Goal: Task Accomplishment & Management: Complete application form

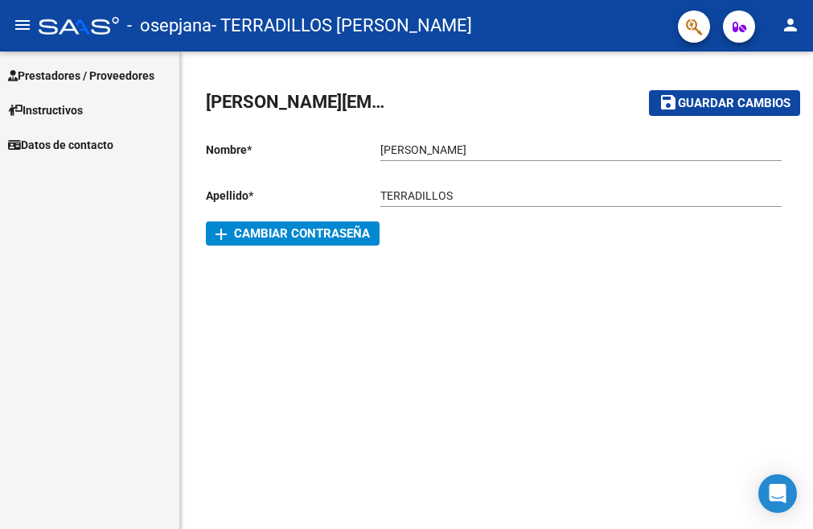
click at [124, 76] on span "Prestadores / Proveedores" at bounding box center [81, 76] width 146 height 18
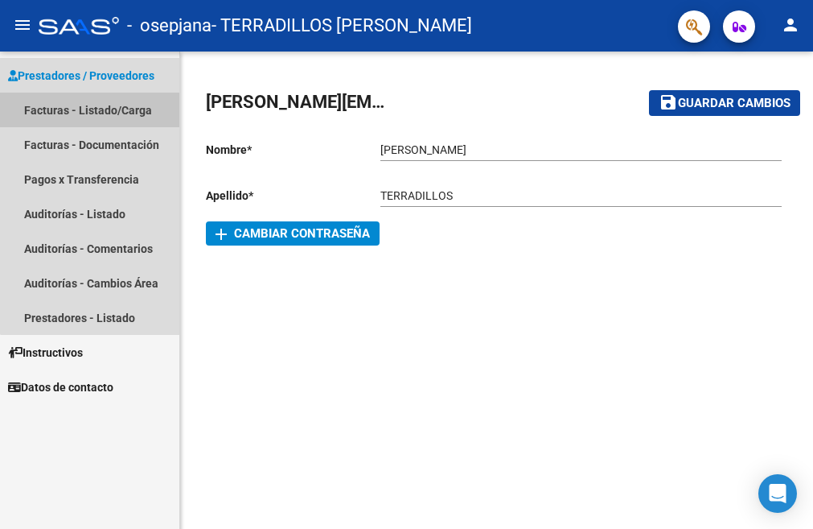
click at [130, 112] on link "Facturas - Listado/Carga" at bounding box center [89, 110] width 179 height 35
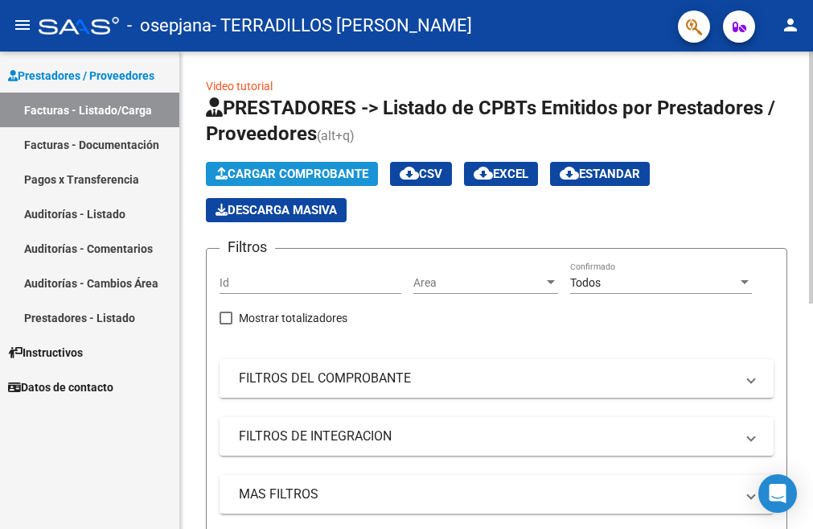
click at [319, 171] on span "Cargar Comprobante" at bounding box center [292, 174] width 153 height 14
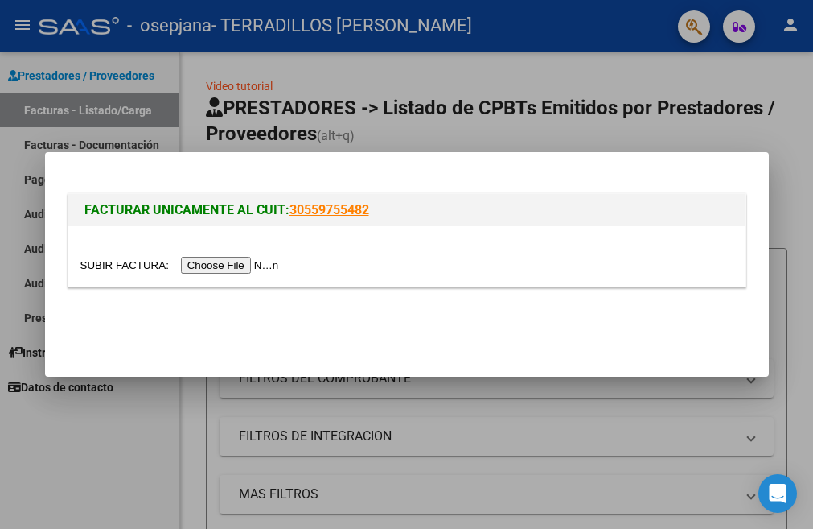
click at [249, 266] on input "file" at bounding box center [182, 265] width 204 height 17
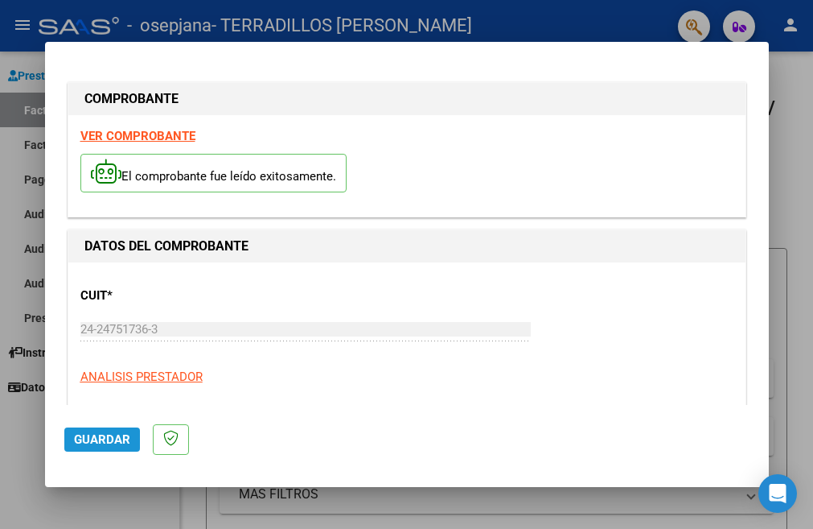
click at [101, 438] on span "Guardar" at bounding box center [102, 439] width 56 height 14
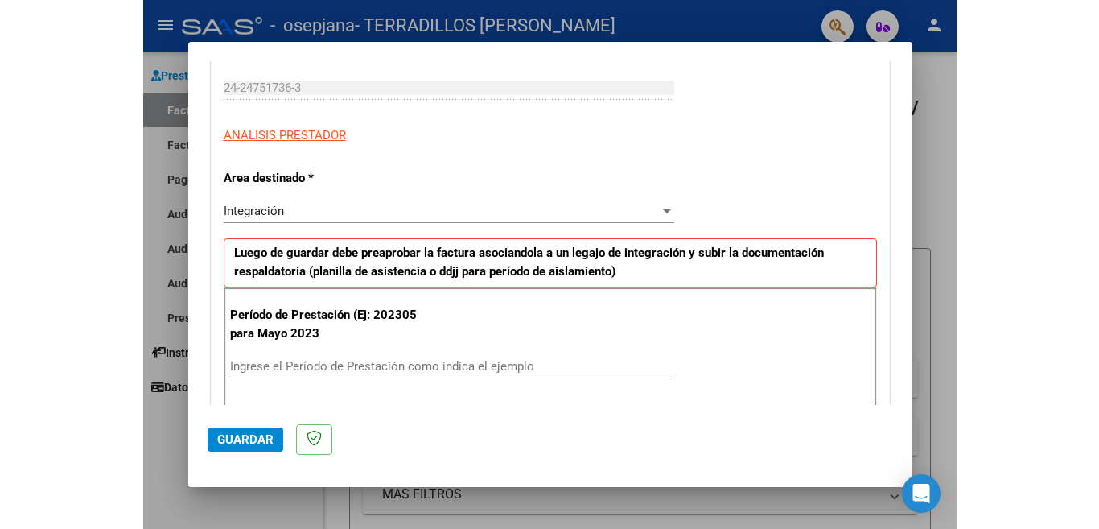
scroll to position [322, 0]
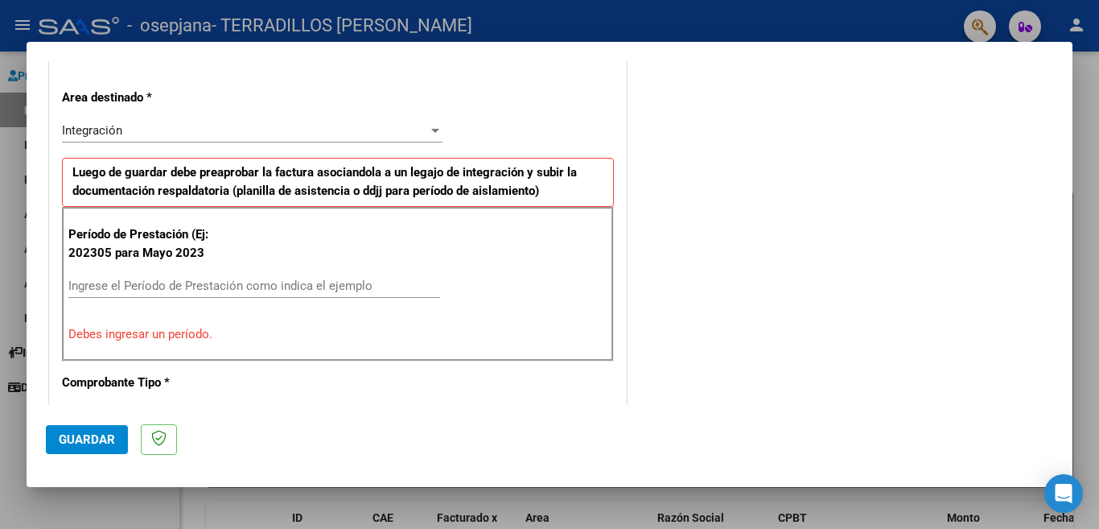
click at [253, 273] on div "Período de Prestación (Ej: 202305 para [DATE] Ingrese el Período de Prestación …" at bounding box center [338, 284] width 552 height 154
click at [172, 282] on input "Ingrese el Período de Prestación como indica el ejemplo" at bounding box center [254, 285] width 372 height 14
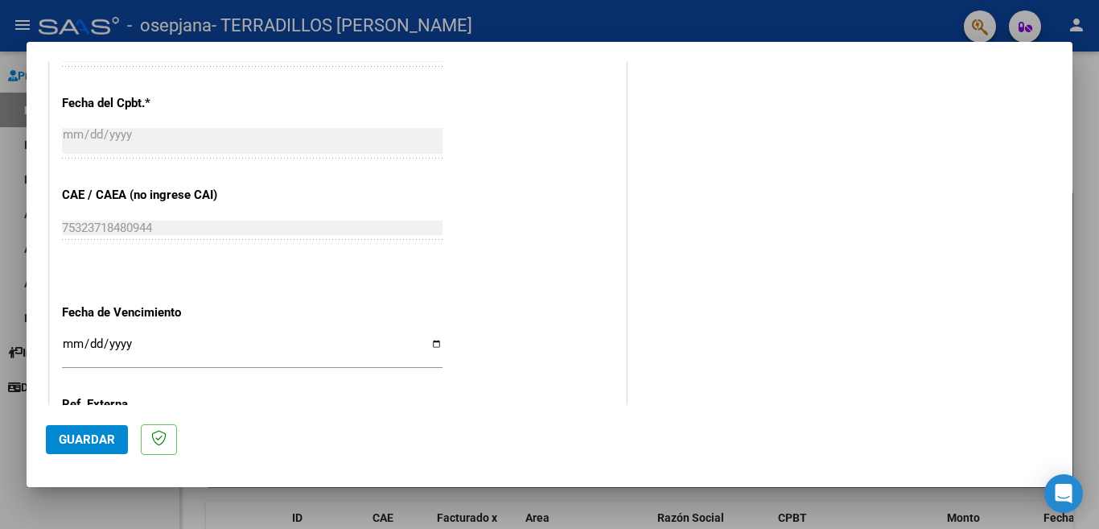
scroll to position [965, 0]
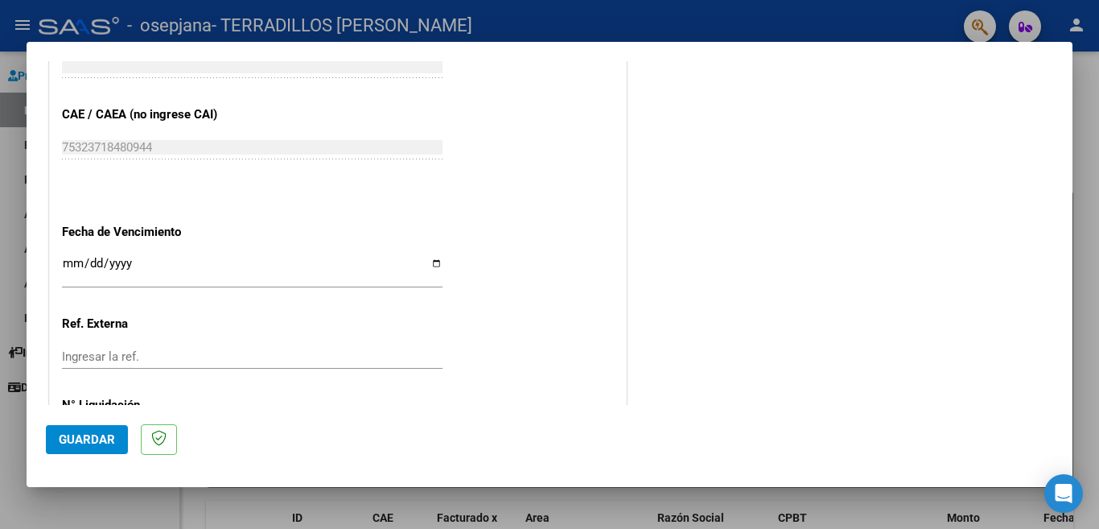
type input "202507"
click at [426, 257] on input "Ingresar la fecha" at bounding box center [252, 270] width 381 height 26
type input "[DATE]"
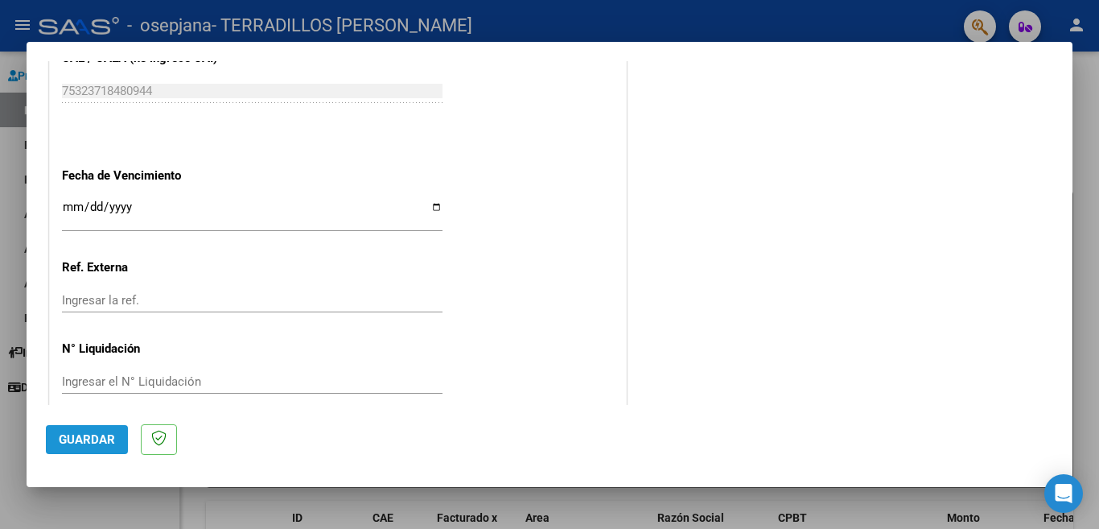
click at [105, 439] on span "Guardar" at bounding box center [87, 439] width 56 height 14
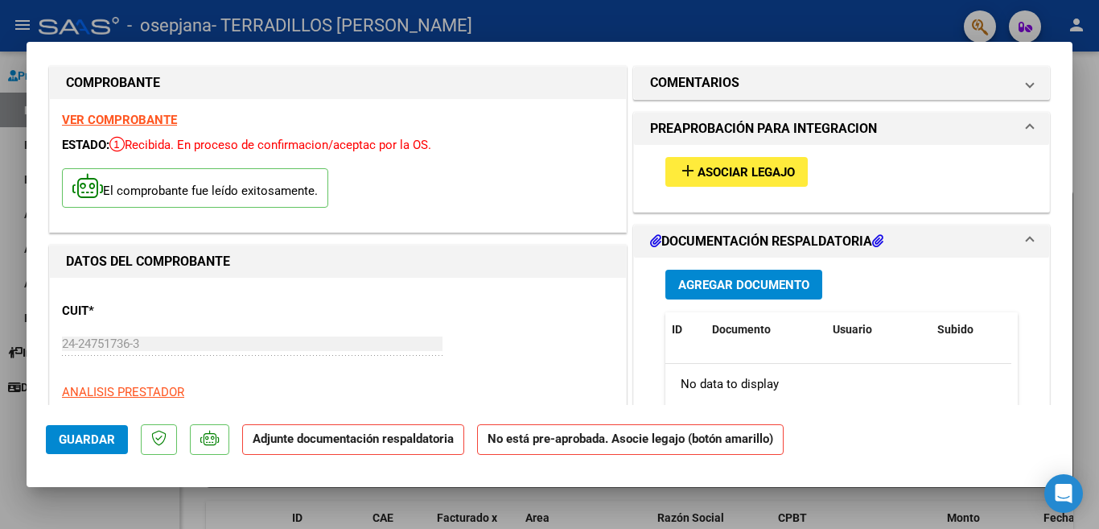
scroll to position [0, 0]
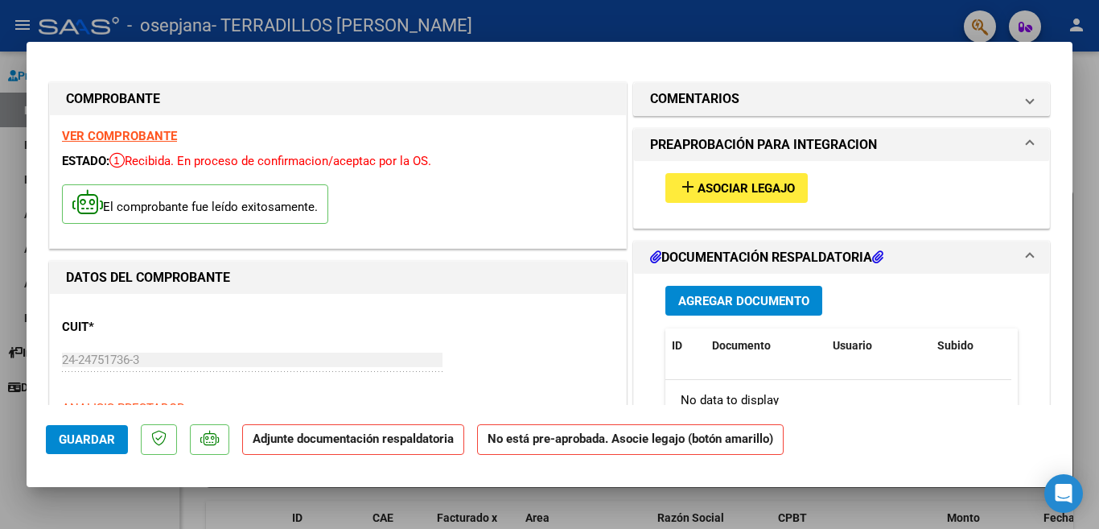
click at [736, 191] on span "Asociar Legajo" at bounding box center [746, 188] width 97 height 14
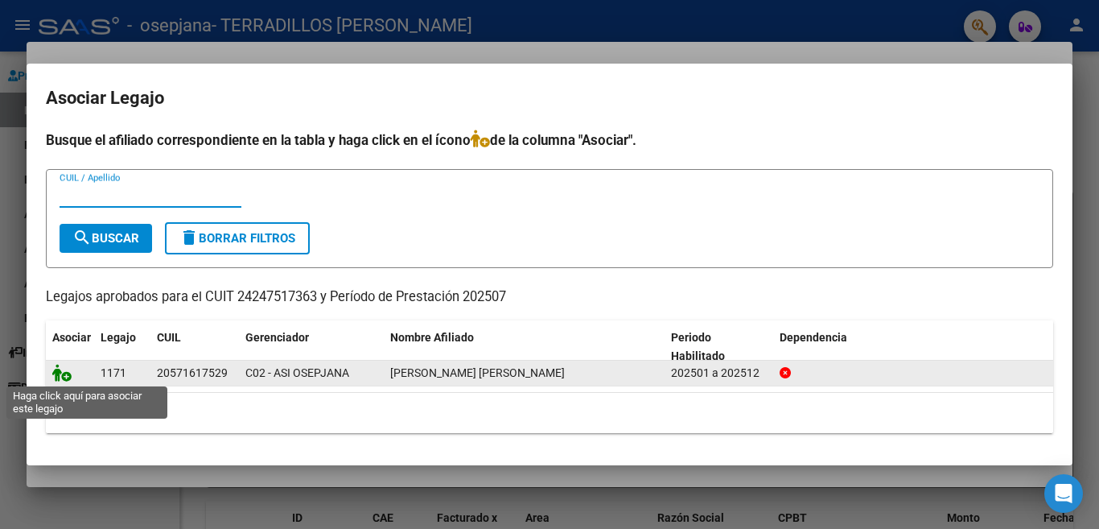
click at [61, 373] on icon at bounding box center [61, 373] width 19 height 18
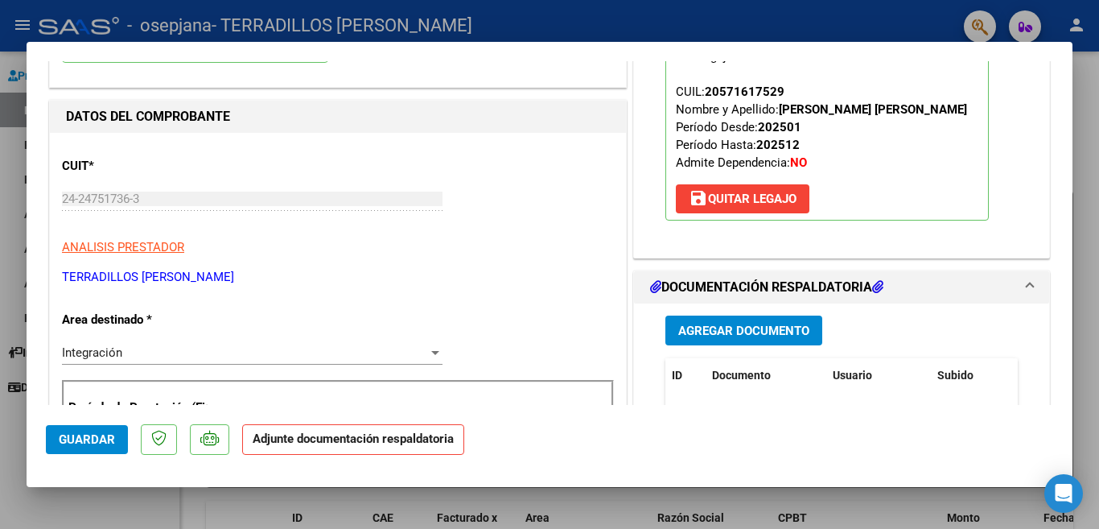
scroll to position [241, 0]
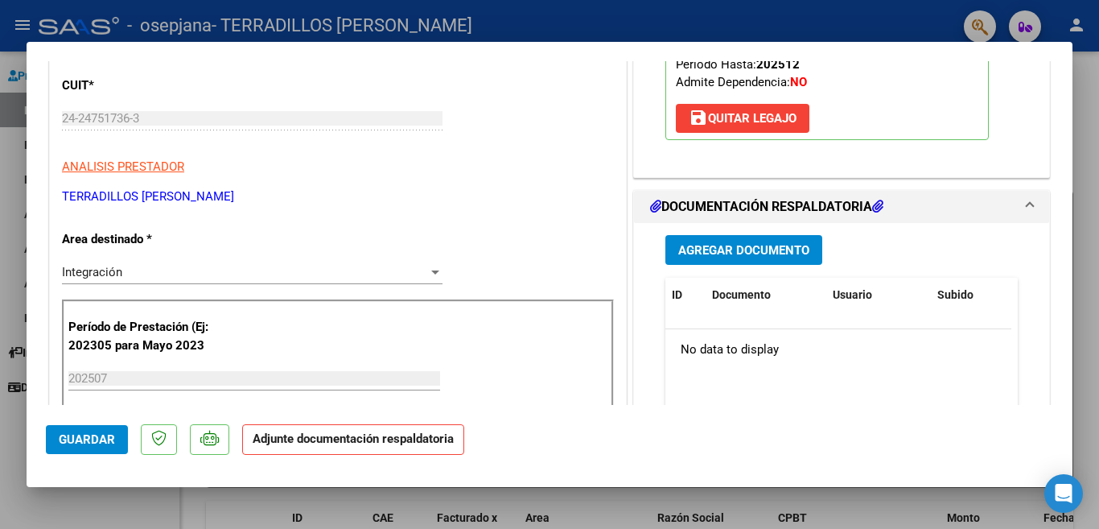
click at [728, 253] on span "Agregar Documento" at bounding box center [743, 250] width 131 height 14
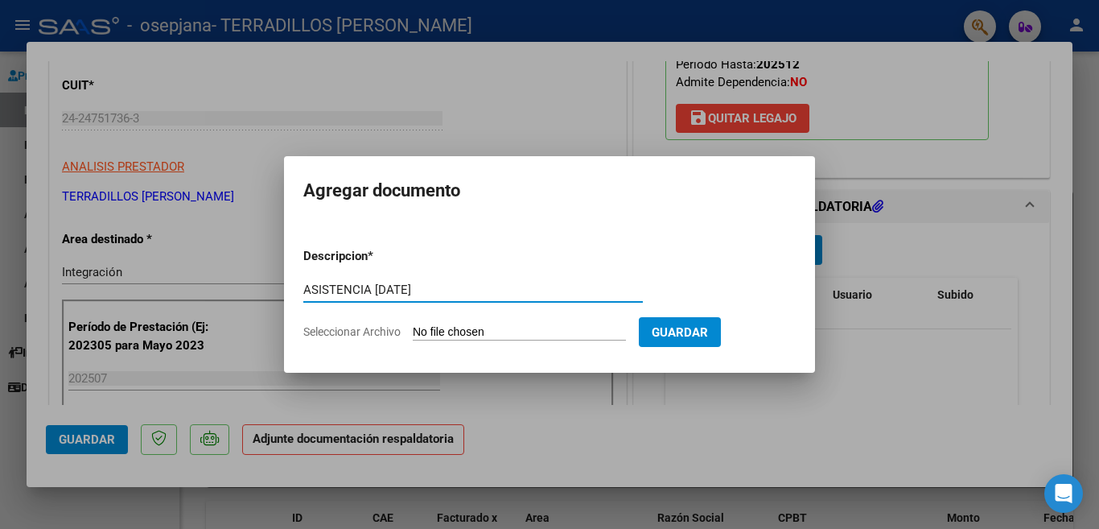
type input "ASISTENCIA [DATE]"
click at [488, 327] on input "Seleccionar Archivo" at bounding box center [519, 332] width 213 height 15
type input "C:\fakepath\asistencia [DATE] [PERSON_NAME] Luan20250809.pdf"
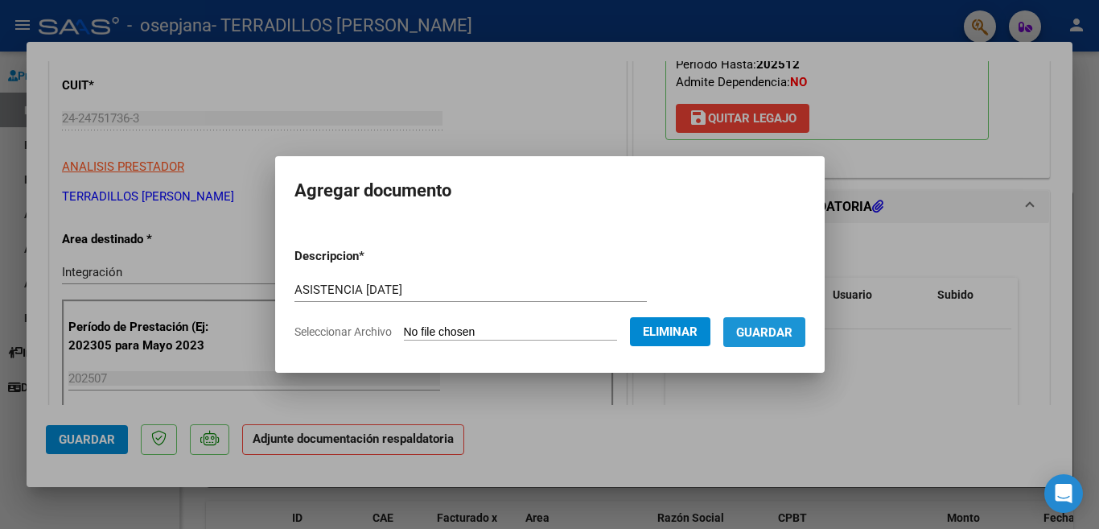
click at [773, 337] on span "Guardar" at bounding box center [764, 332] width 56 height 14
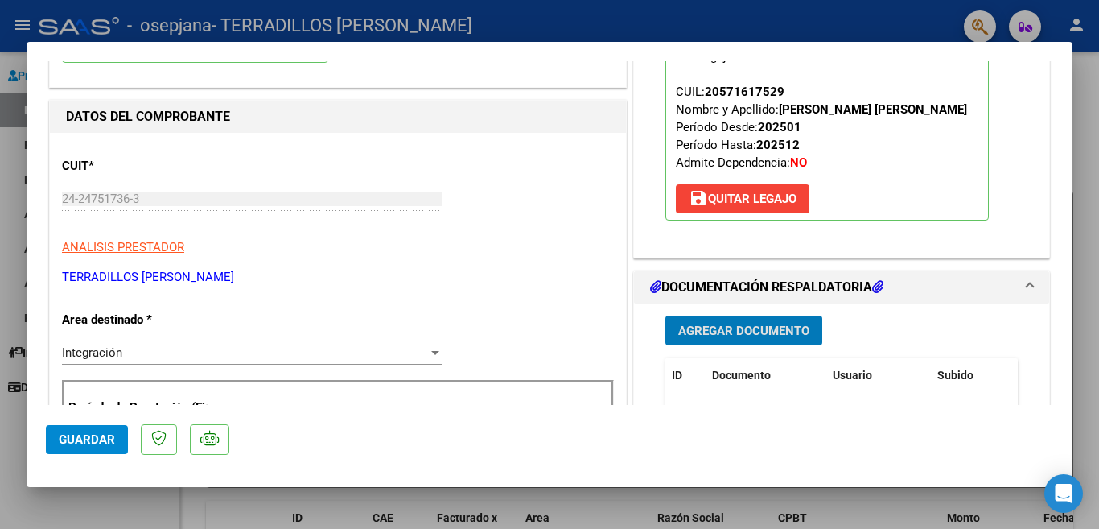
scroll to position [402, 0]
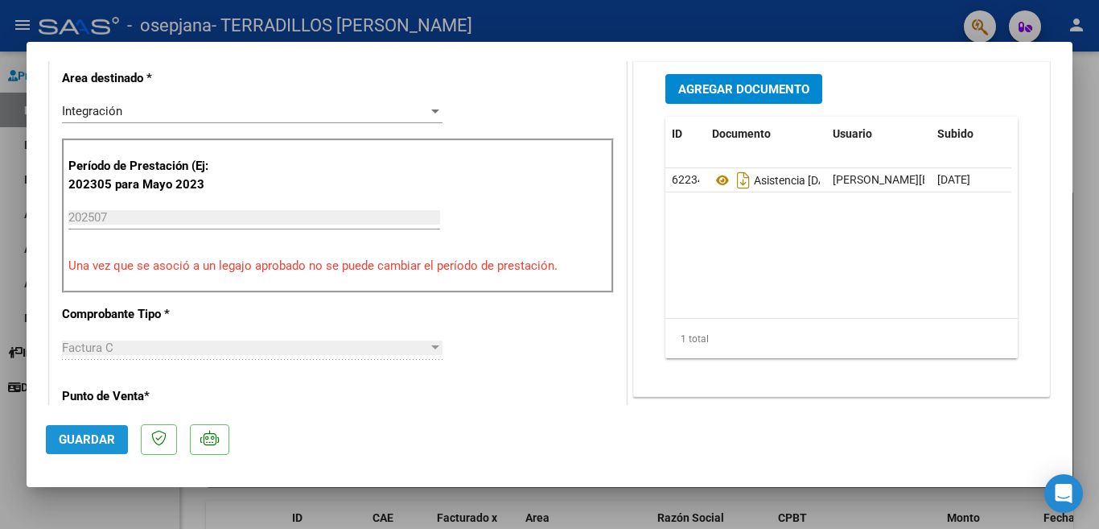
click at [99, 441] on span "Guardar" at bounding box center [87, 439] width 56 height 14
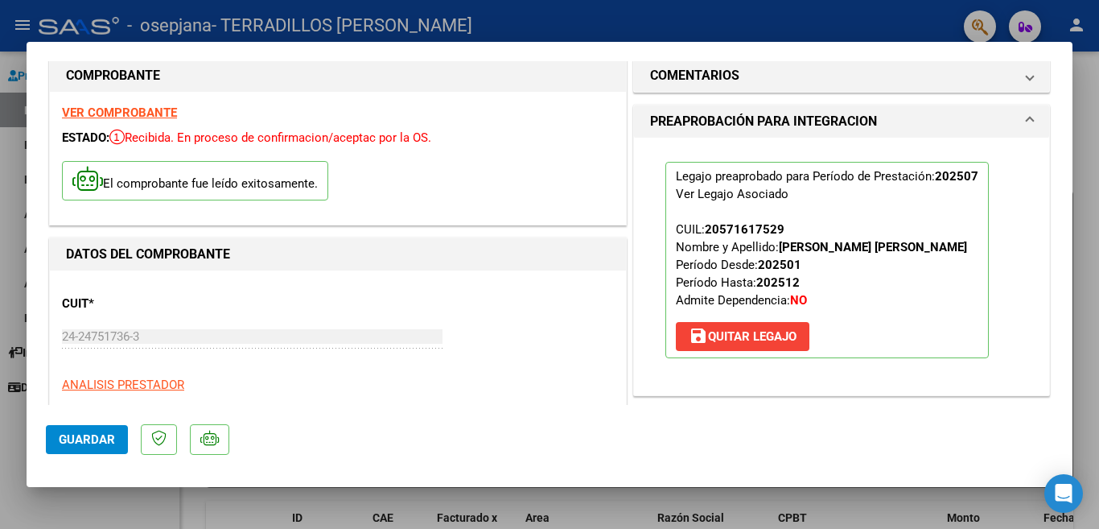
scroll to position [0, 0]
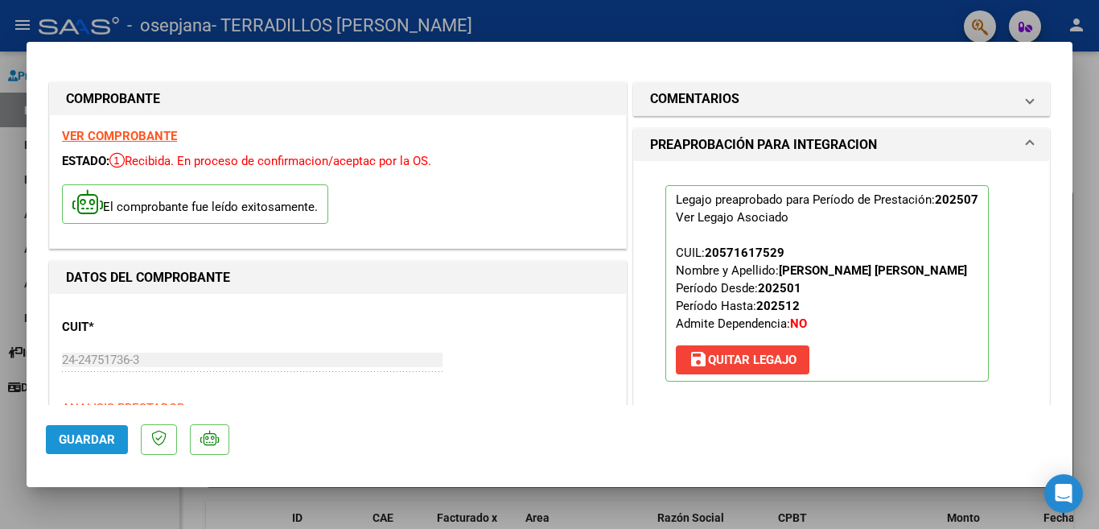
click at [102, 443] on span "Guardar" at bounding box center [87, 439] width 56 height 14
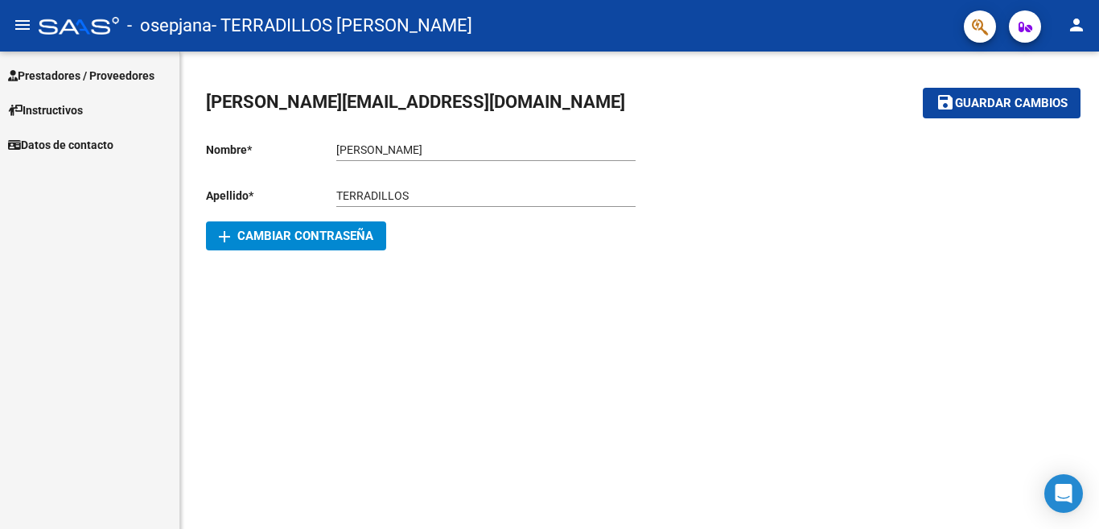
click at [105, 76] on span "Prestadores / Proveedores" at bounding box center [81, 76] width 146 height 18
click at [123, 76] on span "Prestadores / Proveedores" at bounding box center [81, 76] width 146 height 18
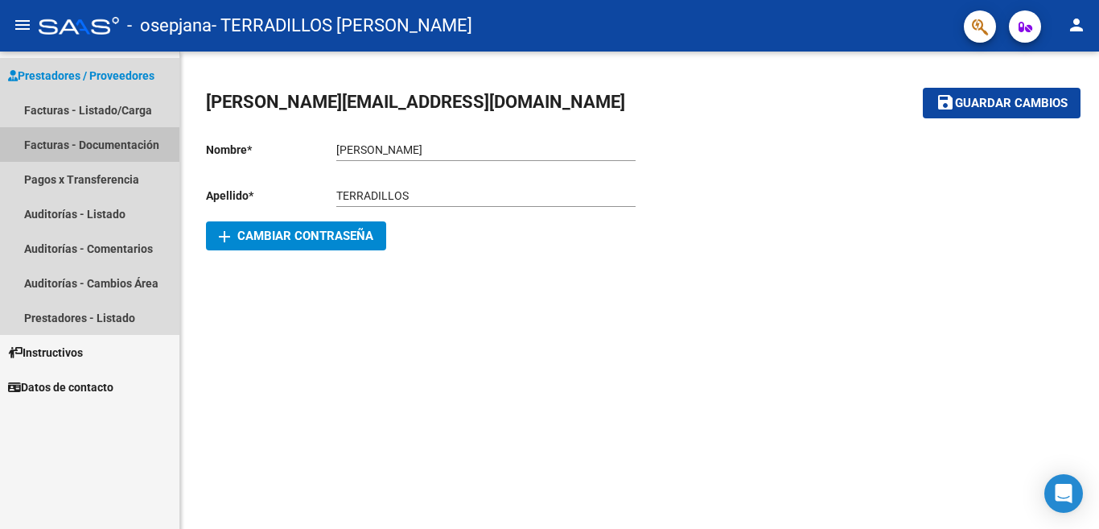
click at [102, 144] on link "Facturas - Documentación" at bounding box center [89, 144] width 179 height 35
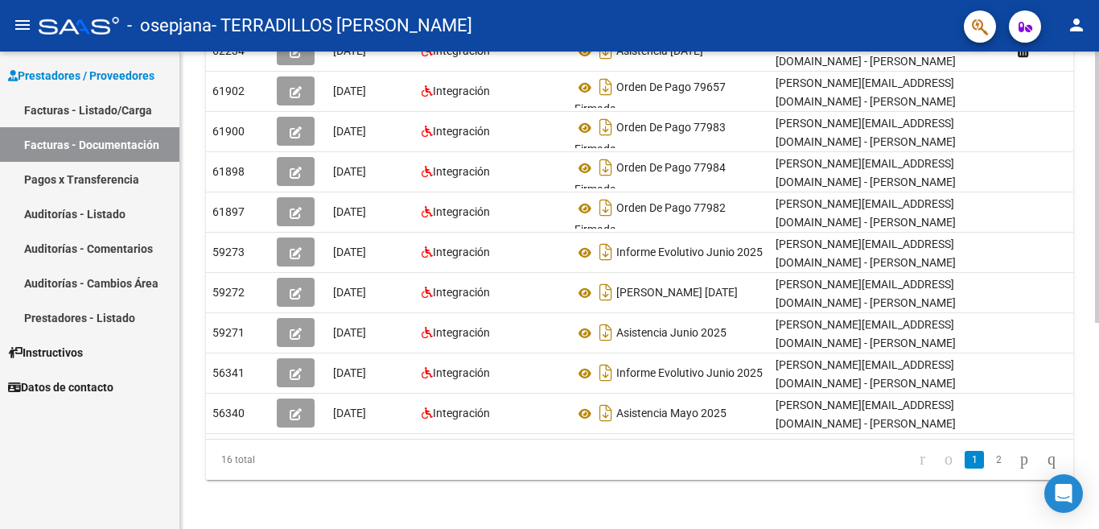
scroll to position [363, 0]
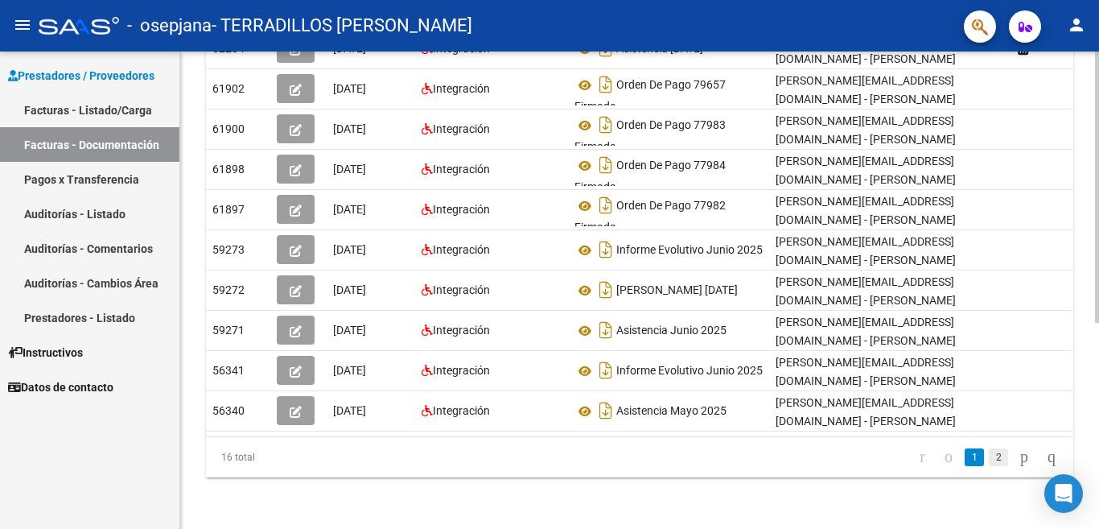
click at [813, 455] on link "2" at bounding box center [998, 457] width 19 height 18
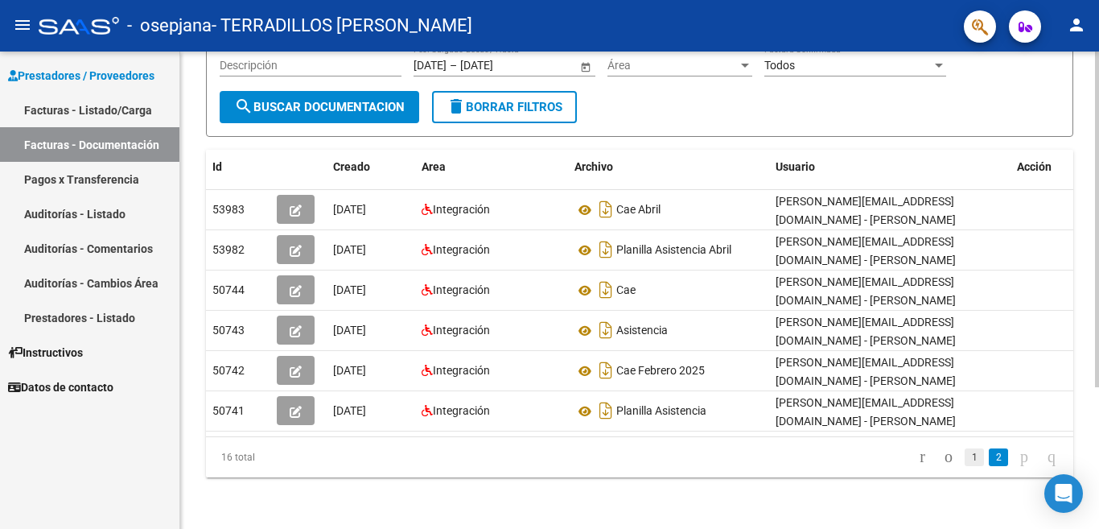
click at [813, 455] on link "1" at bounding box center [974, 457] width 19 height 18
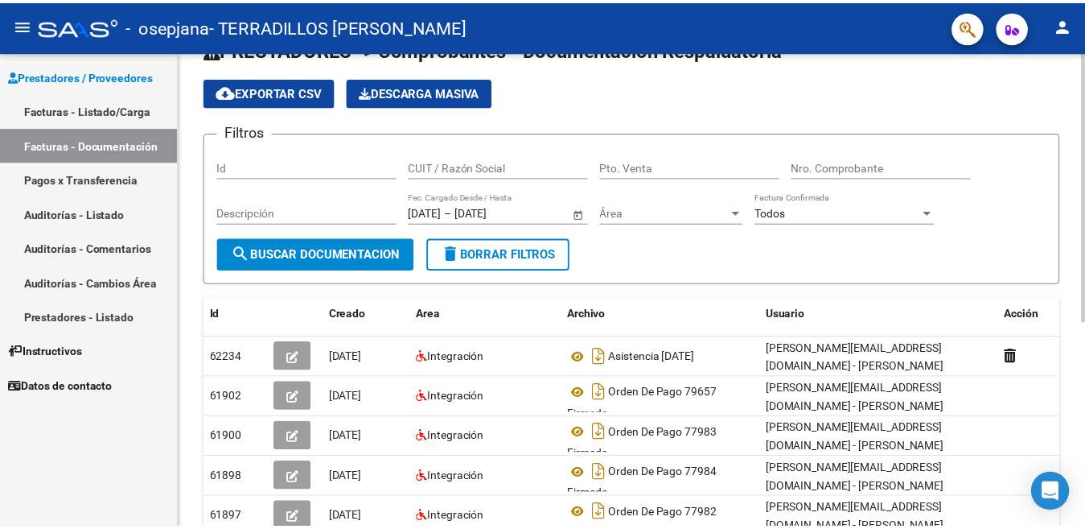
scroll to position [0, 0]
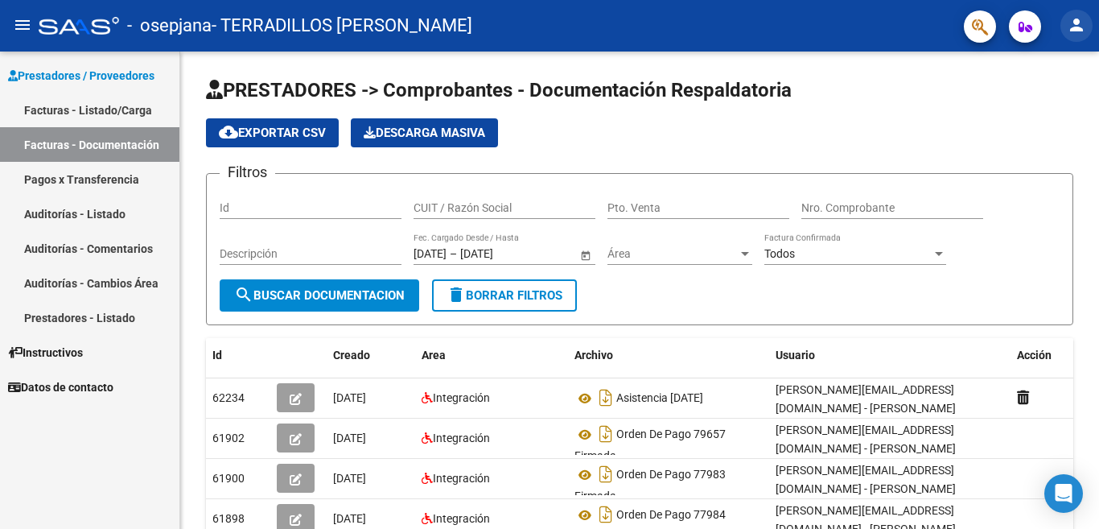
click at [813, 27] on mat-icon "person" at bounding box center [1076, 24] width 19 height 19
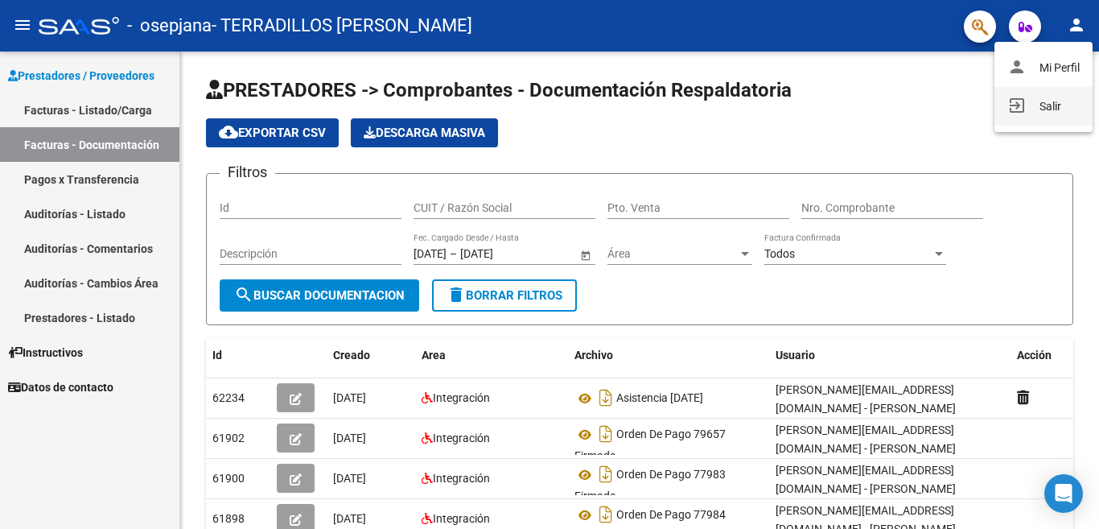
click at [813, 107] on button "exit_to_app Salir" at bounding box center [1043, 106] width 98 height 39
